Goal: Transaction & Acquisition: Purchase product/service

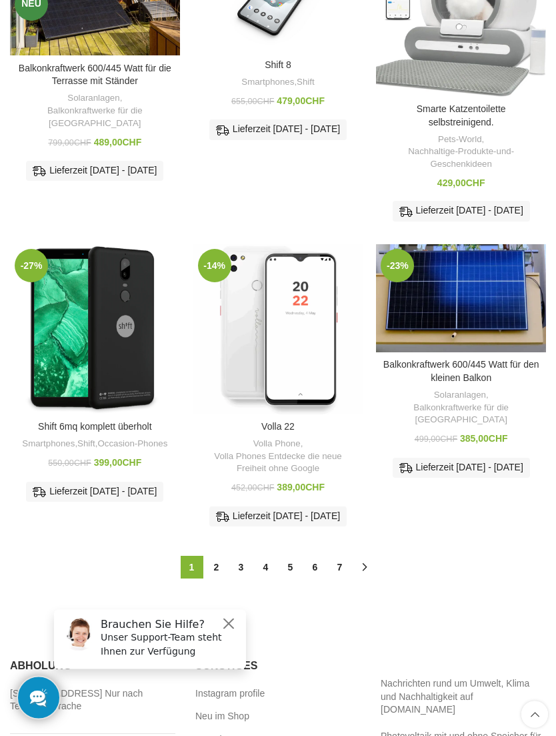
scroll to position [531, 0]
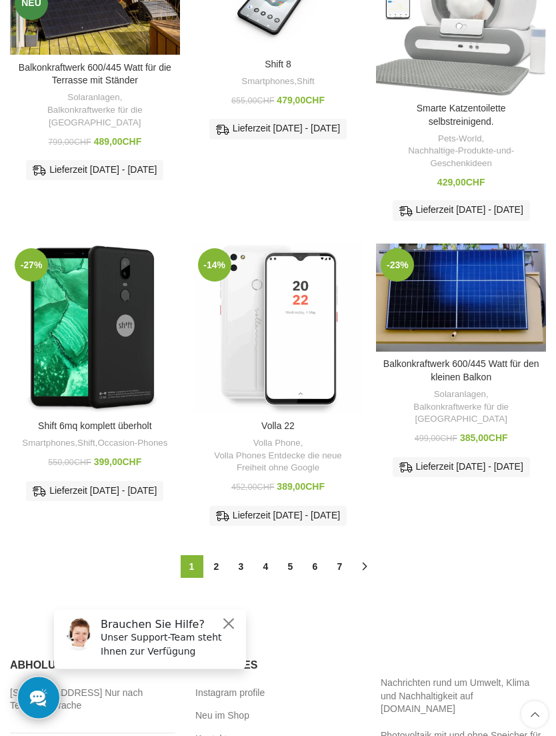
click at [226, 629] on button "Close" at bounding box center [229, 623] width 16 height 16
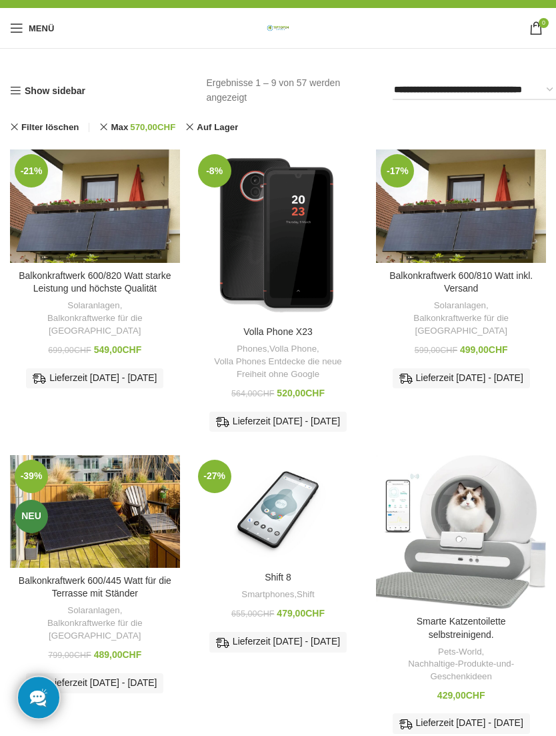
scroll to position [0, 0]
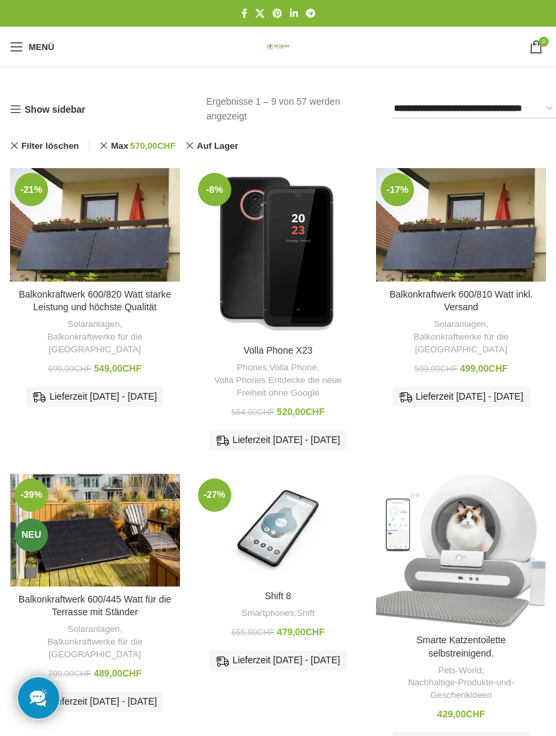
click at [315, 520] on img "Shift 8" at bounding box center [278, 529] width 170 height 110
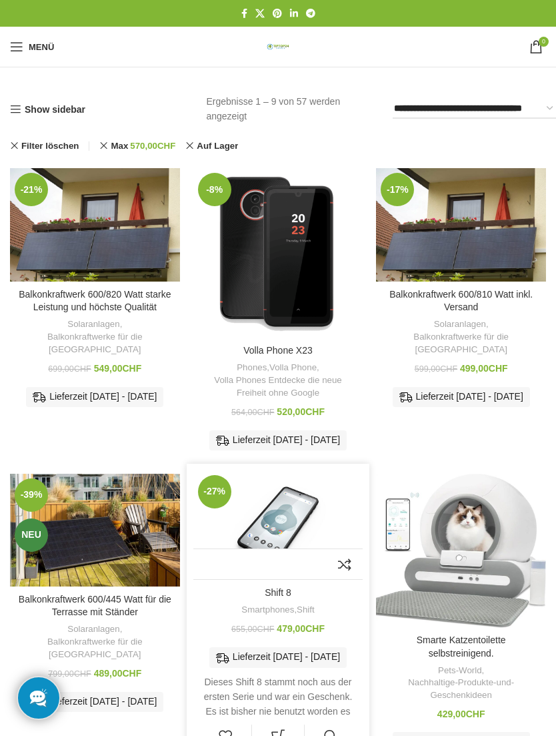
click at [19, 104] on link "Show sidebar" at bounding box center [47, 109] width 75 height 11
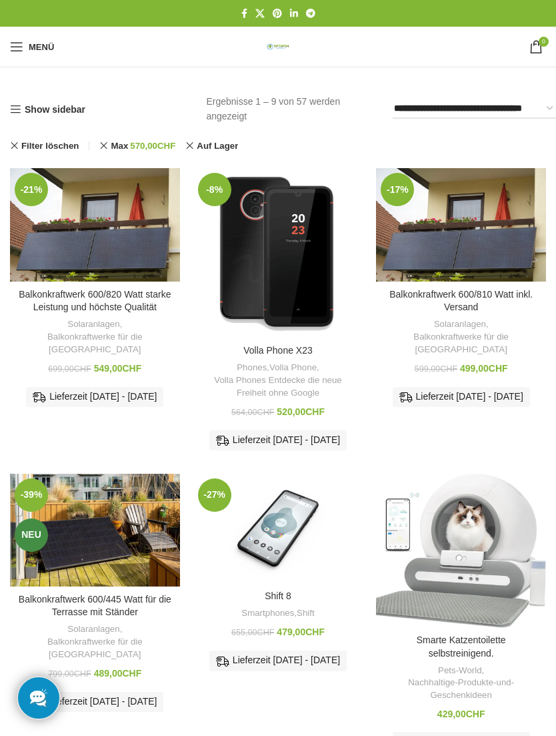
click at [25, 107] on link "Show sidebar" at bounding box center [47, 109] width 75 height 11
click at [23, 39] on link "Menü" at bounding box center [31, 46] width 57 height 27
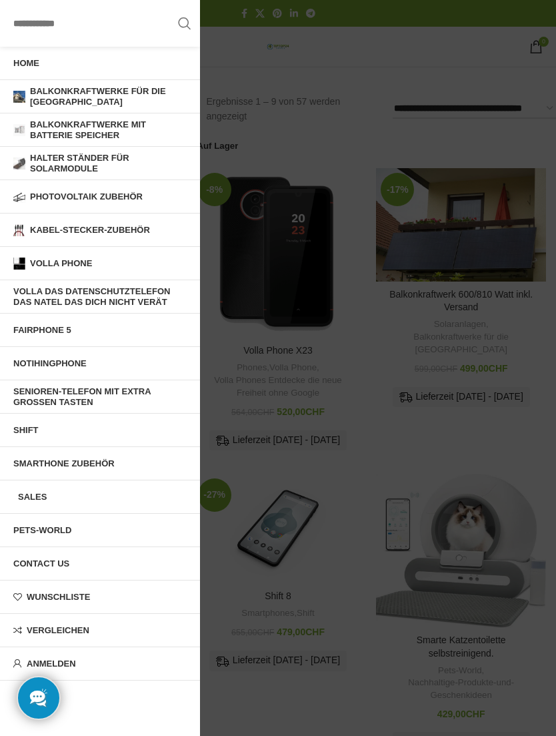
click at [105, 122] on span "Balkonkraftwerke mit Batterie Speicher" at bounding box center [108, 129] width 157 height 21
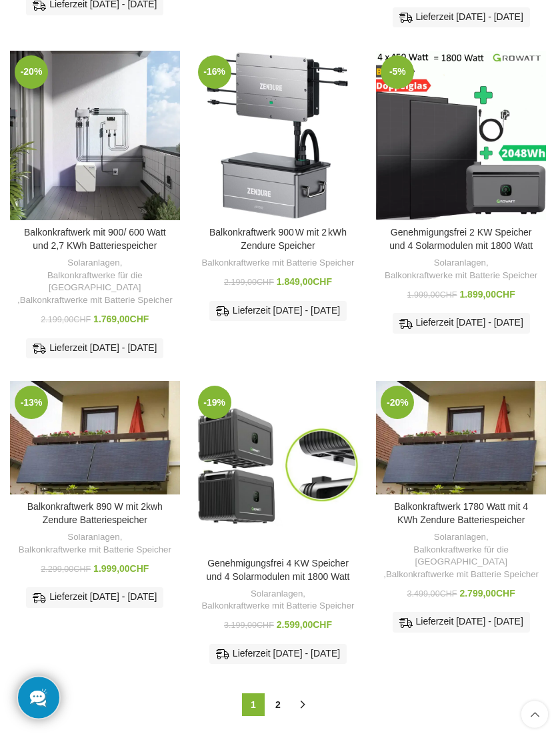
scroll to position [517, 0]
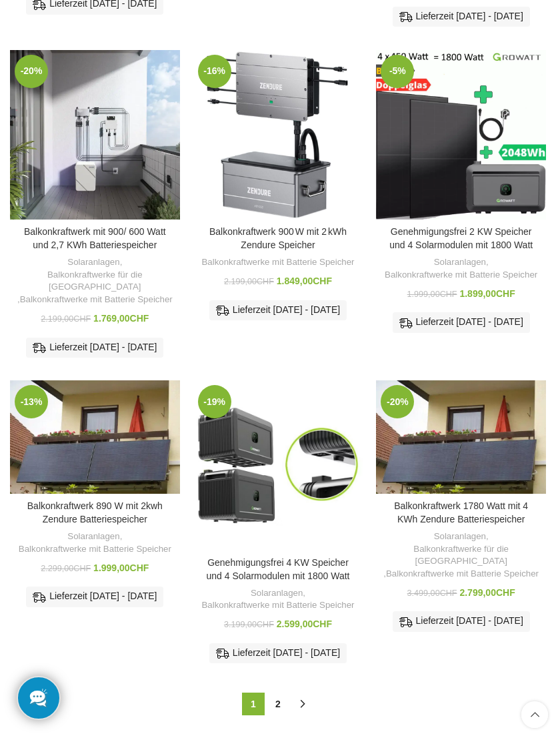
click at [481, 460] on img "Balkonkraftwerk 1780 Watt mit 4 KWh Zendure Batteriespeicher" at bounding box center [461, 436] width 170 height 113
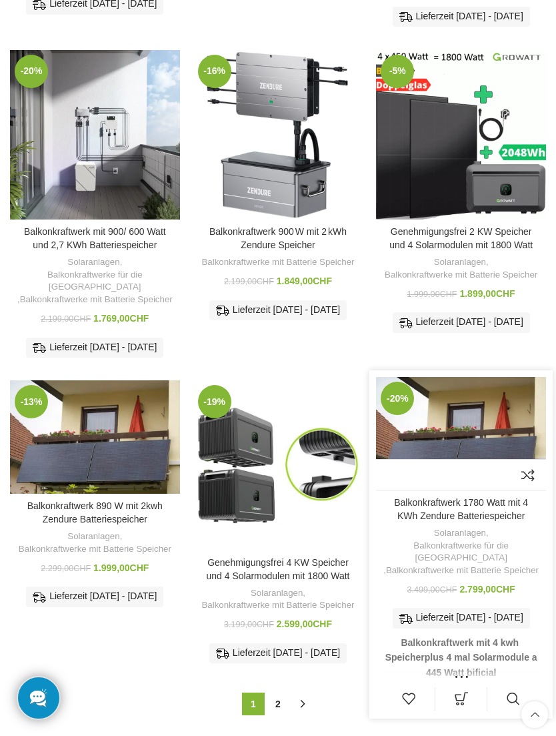
click at [464, 431] on img "Balkonkraftwerk 1780 Watt mit 4 KWh Zendure Batteriespeicher" at bounding box center [461, 433] width 170 height 113
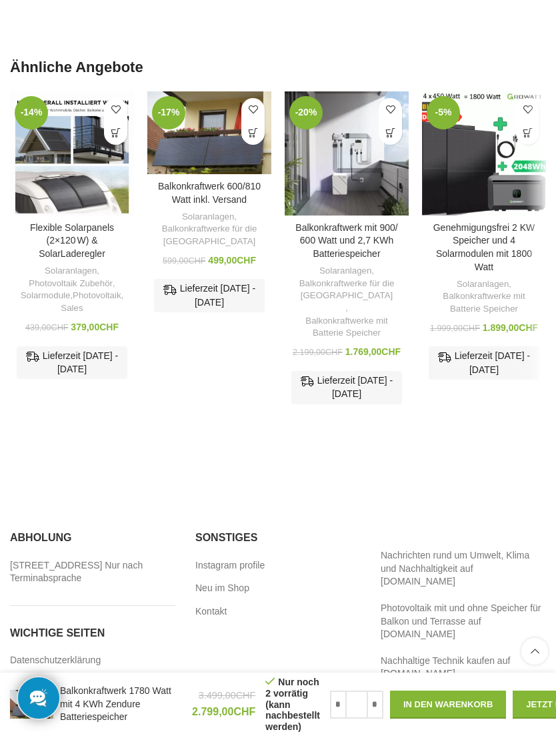
click at [231, 582] on link "Neu im Shop" at bounding box center [222, 588] width 55 height 13
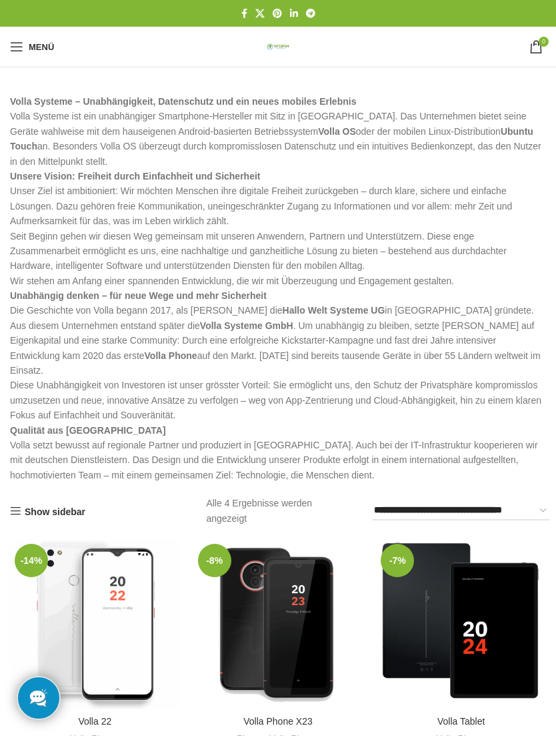
click at [27, 36] on link "Menü" at bounding box center [31, 46] width 57 height 27
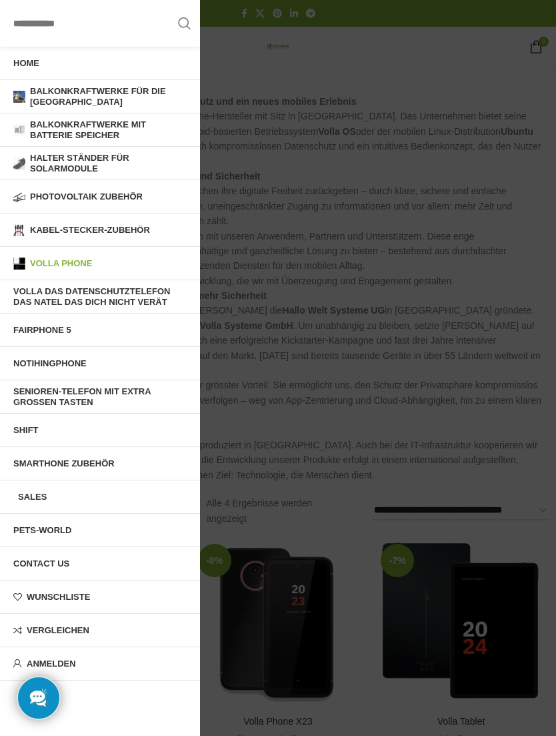
click at [93, 123] on span "Balkonkraftwerke mit Batterie Speicher" at bounding box center [108, 129] width 157 height 21
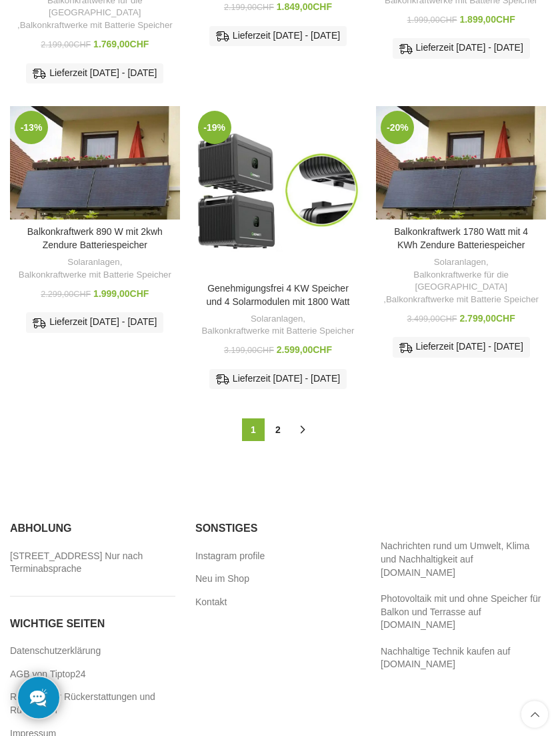
scroll to position [792, 0]
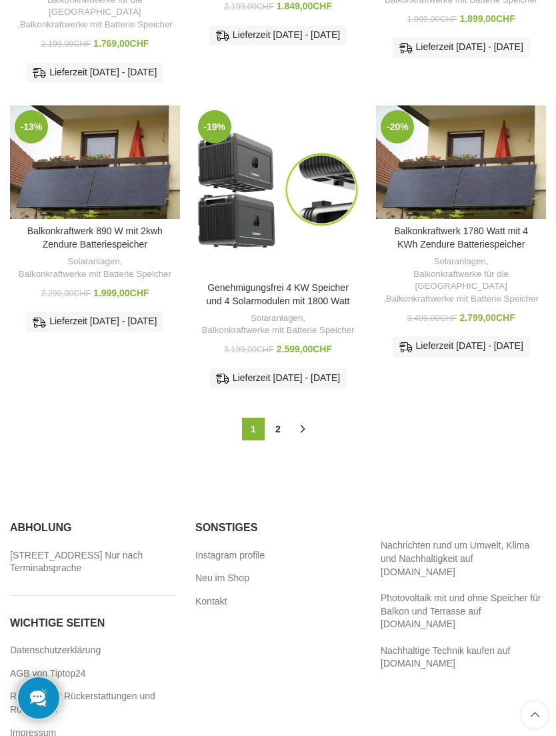
click at [111, 189] on img "Balkonkraftwerk 890 W mit 2kwh Zendure Batteriespeicher" at bounding box center [95, 161] width 170 height 113
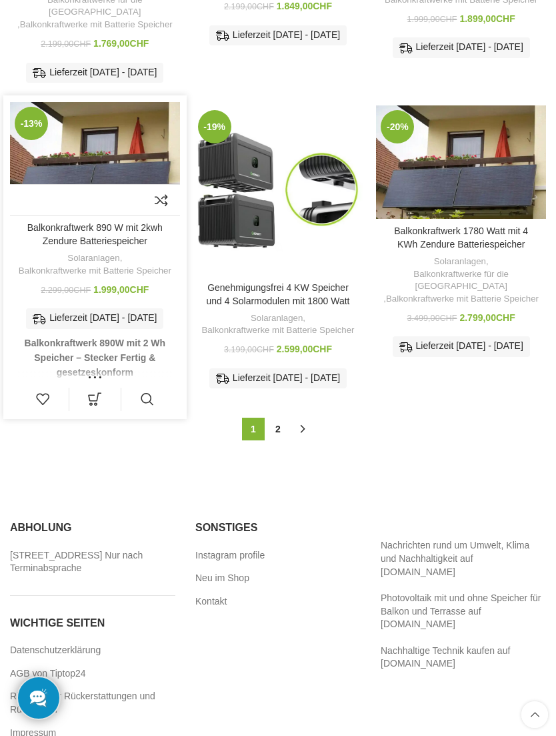
click at [98, 145] on img "Balkonkraftwerk 890 W mit 2kwh Zendure Batteriespeicher" at bounding box center [95, 158] width 170 height 113
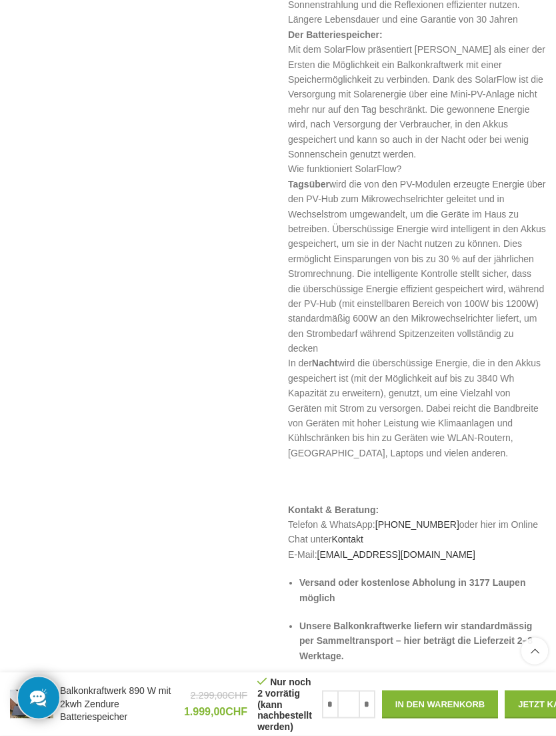
scroll to position [1919, 0]
